Goal: Information Seeking & Learning: Learn about a topic

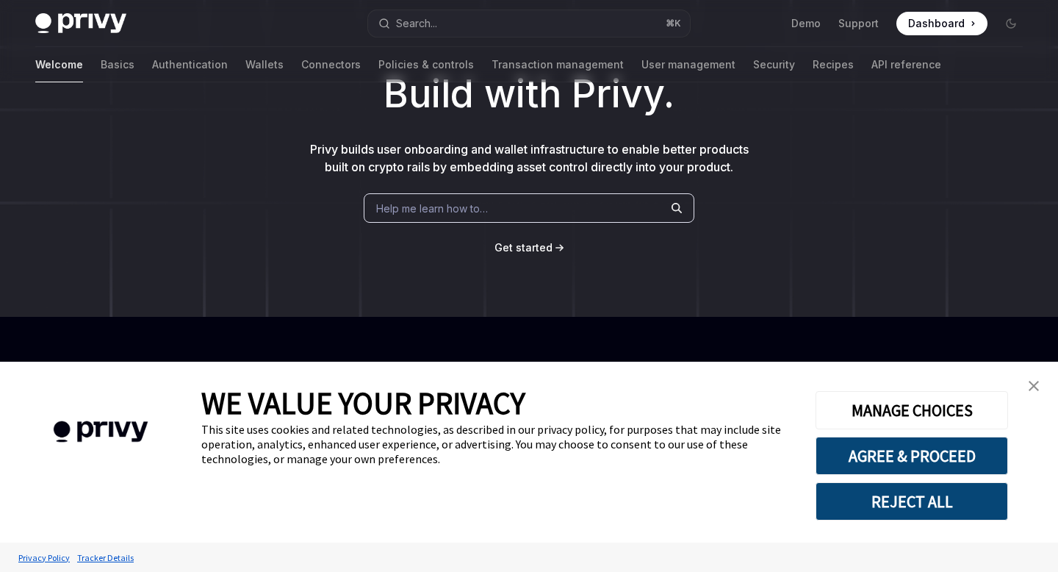
scroll to position [117, 0]
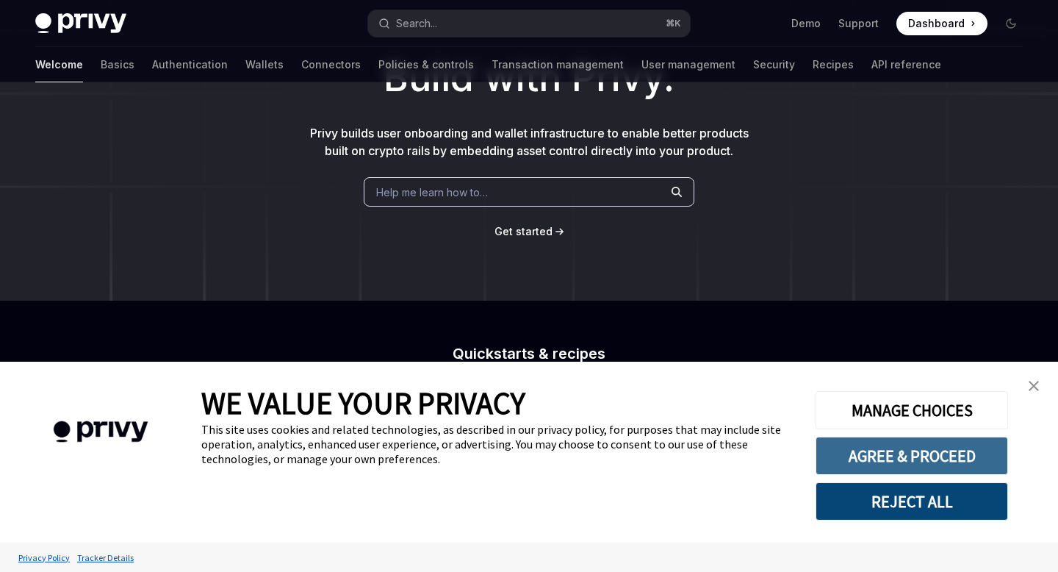
click at [988, 453] on button "AGREE & PROCEED" at bounding box center [912, 456] width 193 height 38
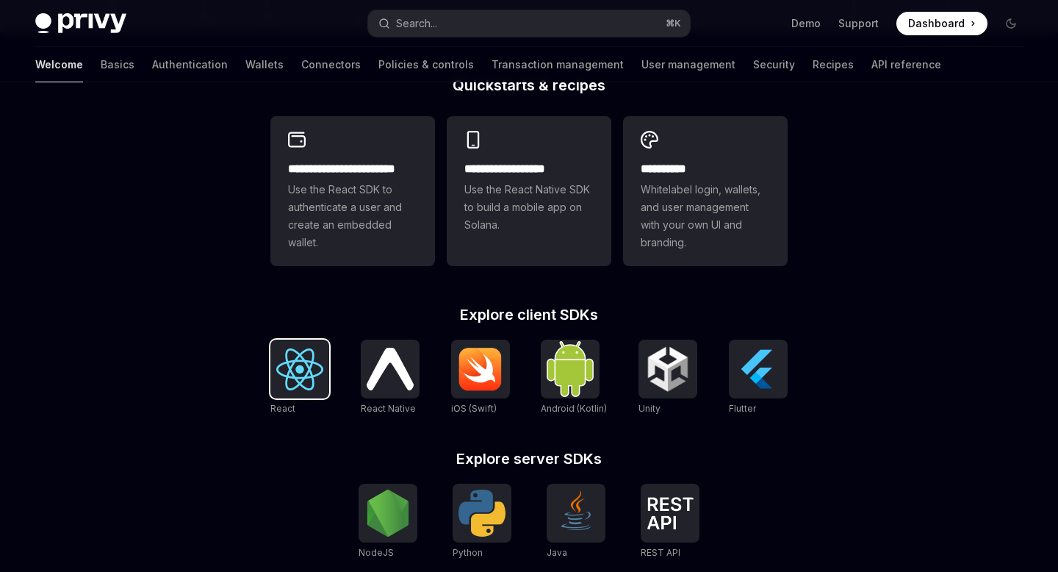
scroll to position [478, 0]
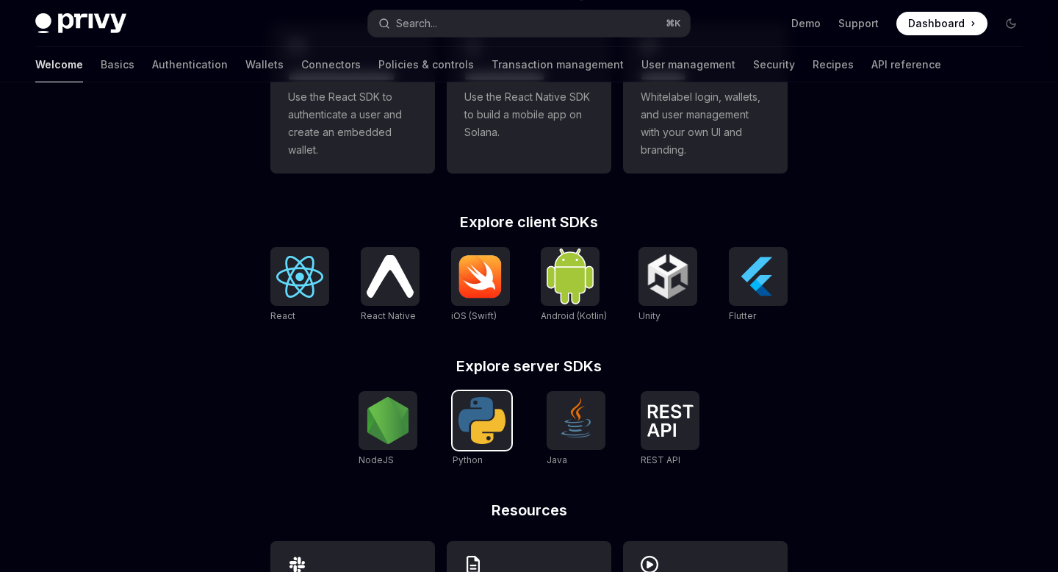
click at [473, 418] on img at bounding box center [482, 420] width 47 height 47
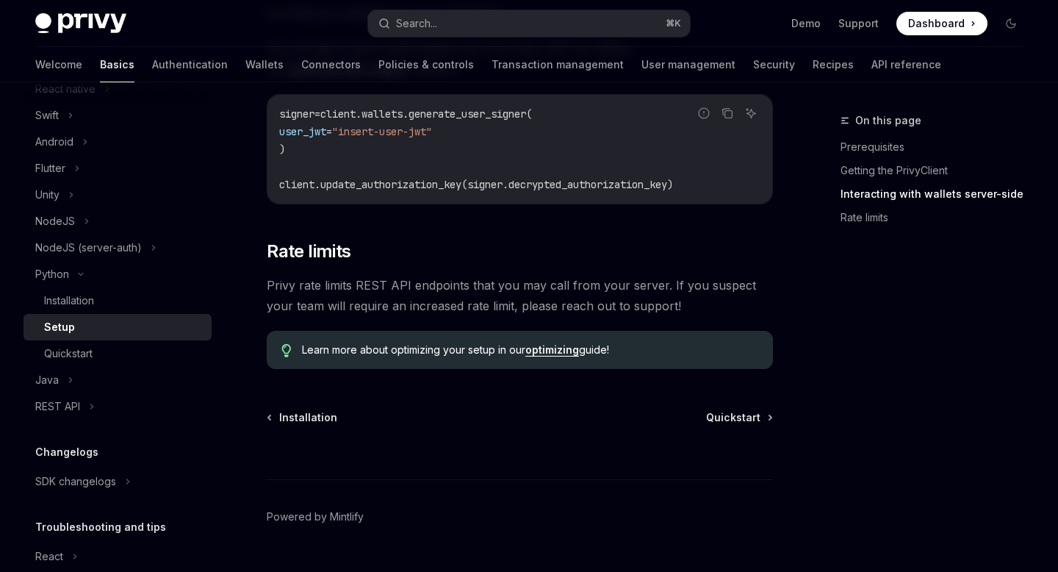
scroll to position [765, 0]
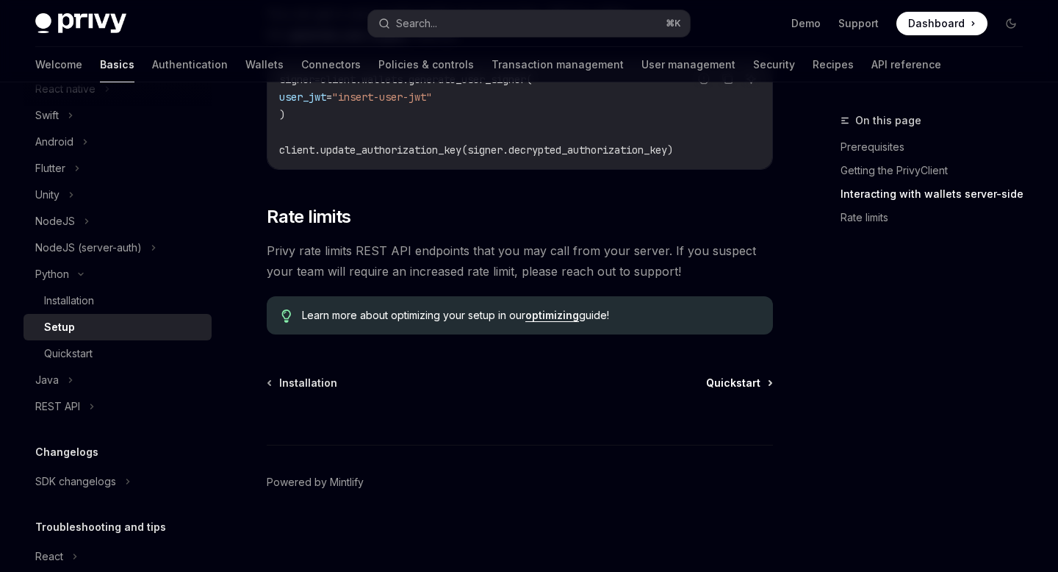
click at [758, 379] on span "Quickstart" at bounding box center [733, 383] width 54 height 15
type textarea "*"
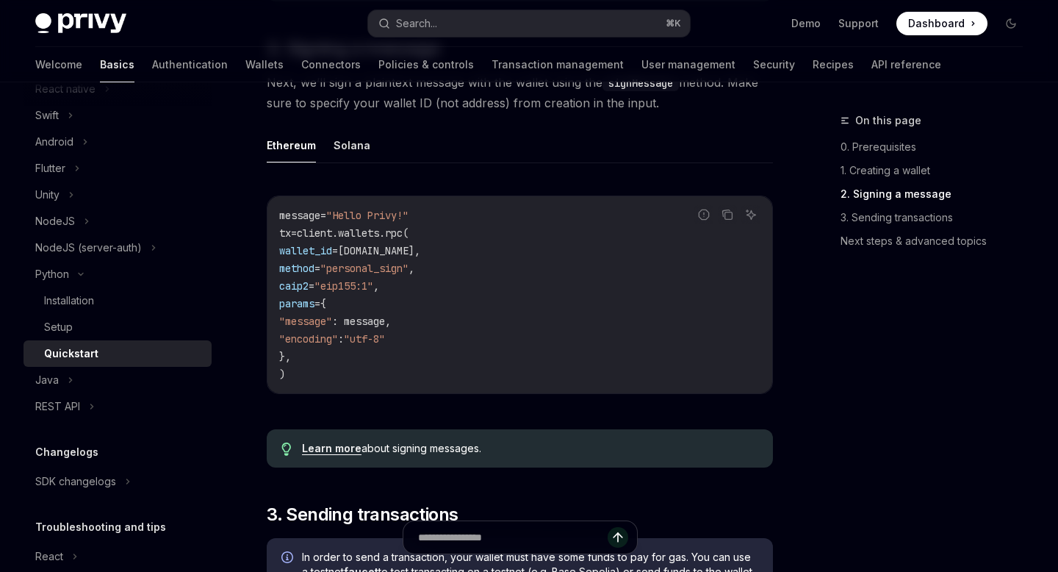
scroll to position [536, 0]
